Goal: Check status: Check status

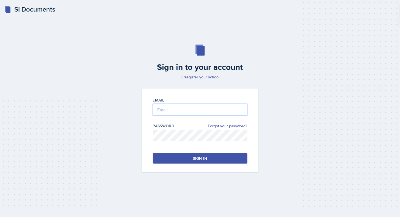
type input "[EMAIL_ADDRESS][DOMAIN_NAME]"
click at [225, 158] on button "Sign in" at bounding box center [200, 158] width 95 height 10
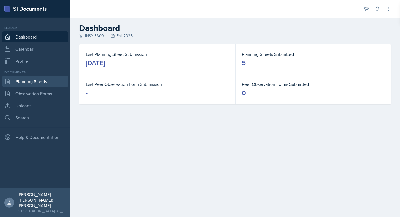
click at [45, 82] on link "Planning Sheets" at bounding box center [35, 81] width 66 height 11
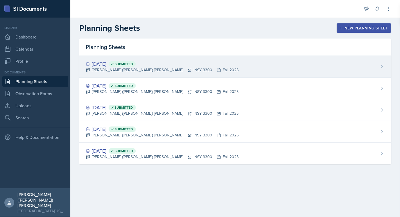
click at [246, 74] on div "[DATE] Submitted [PERSON_NAME] ([PERSON_NAME]) [PERSON_NAME] INSY 3300 Fall 2025" at bounding box center [235, 67] width 312 height 22
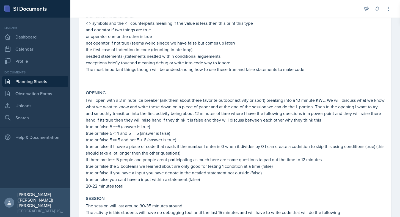
scroll to position [99, 0]
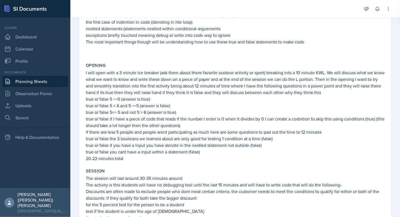
click at [211, 99] on p "true or false 5 ==5 (answer is true)" at bounding box center [235, 99] width 299 height 7
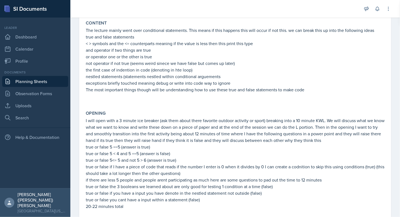
scroll to position [41, 0]
